Goal: Use online tool/utility: Use online tool/utility

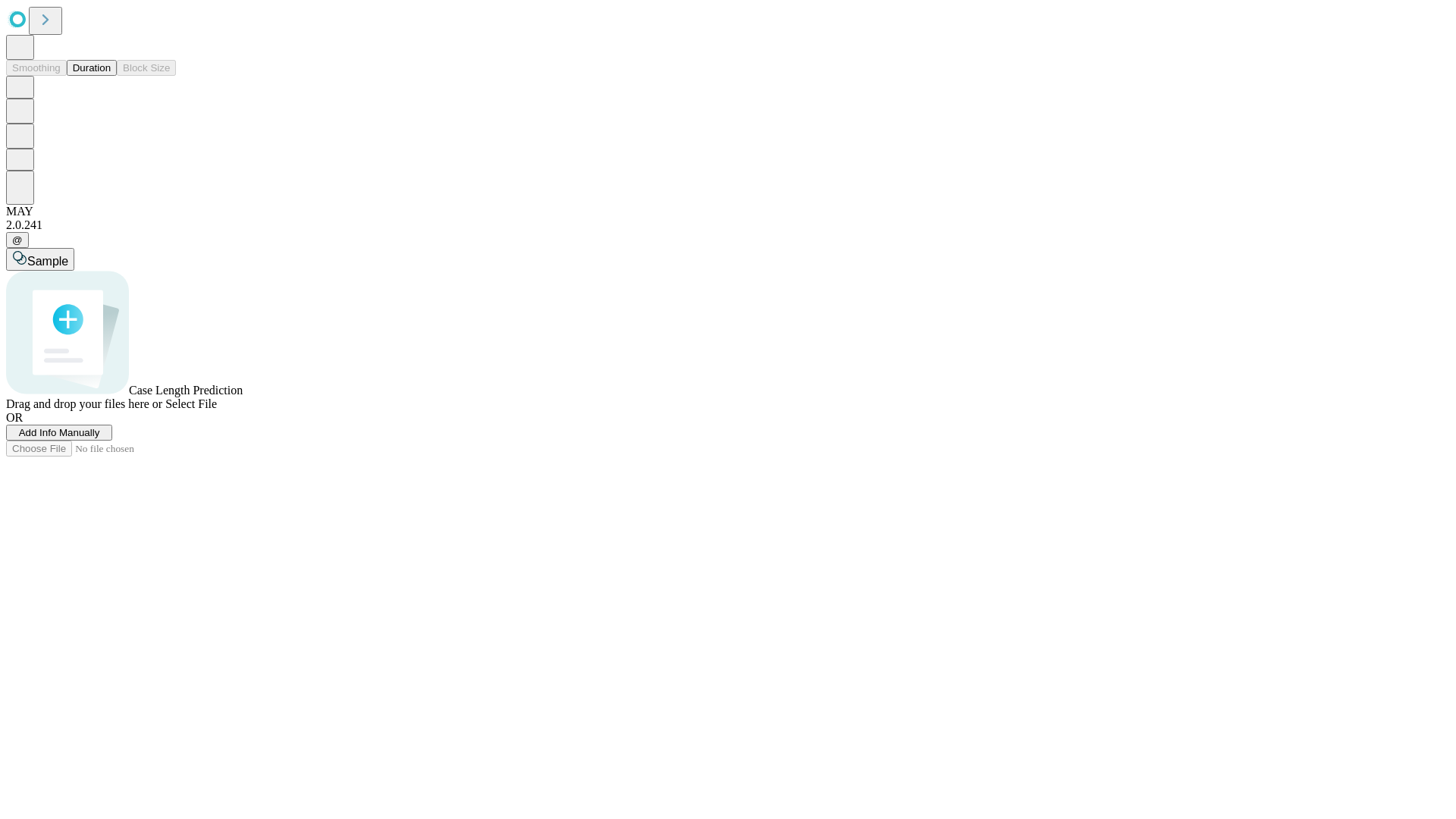
click at [111, 76] on button "Duration" at bounding box center [92, 68] width 50 height 16
click at [217, 410] on span "Select File" at bounding box center [191, 403] width 51 height 13
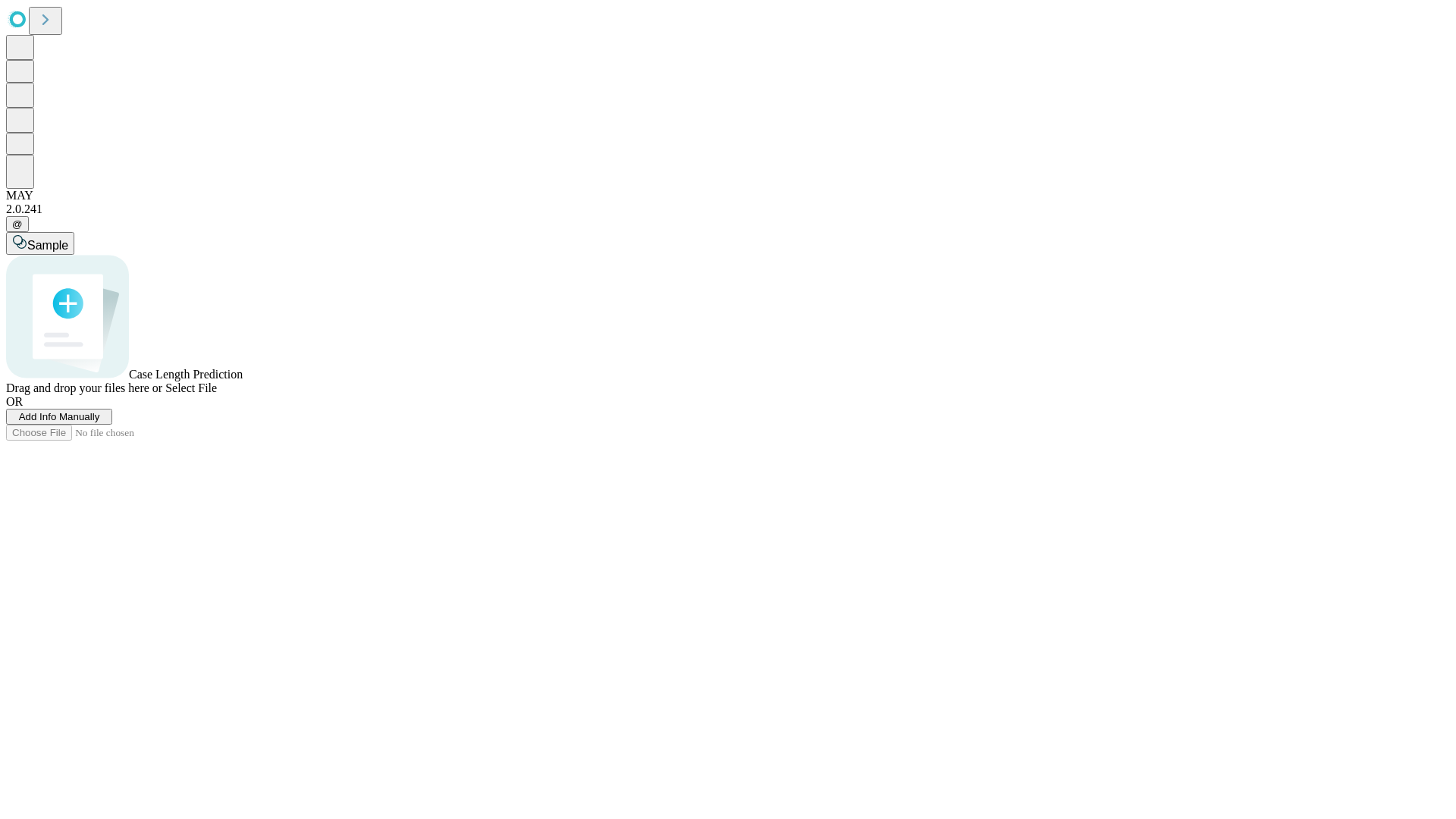
click at [217, 394] on span "Select File" at bounding box center [191, 387] width 51 height 13
